Goal: Information Seeking & Learning: Learn about a topic

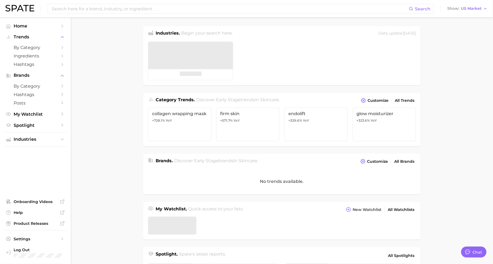
type textarea "x"
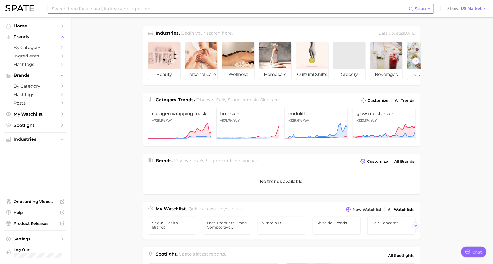
click at [149, 9] on input at bounding box center [230, 8] width 358 height 9
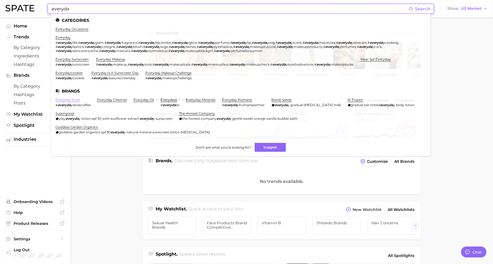
type input "everyda"
click at [76, 101] on link "everyday dose" at bounding box center [67, 100] width 24 height 4
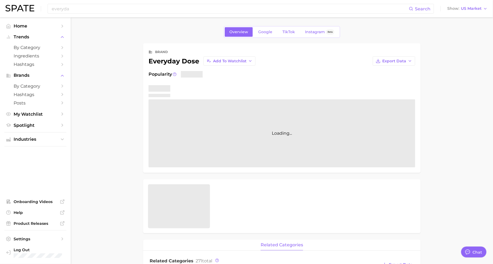
type textarea "x"
